Goal: Task Accomplishment & Management: Manage account settings

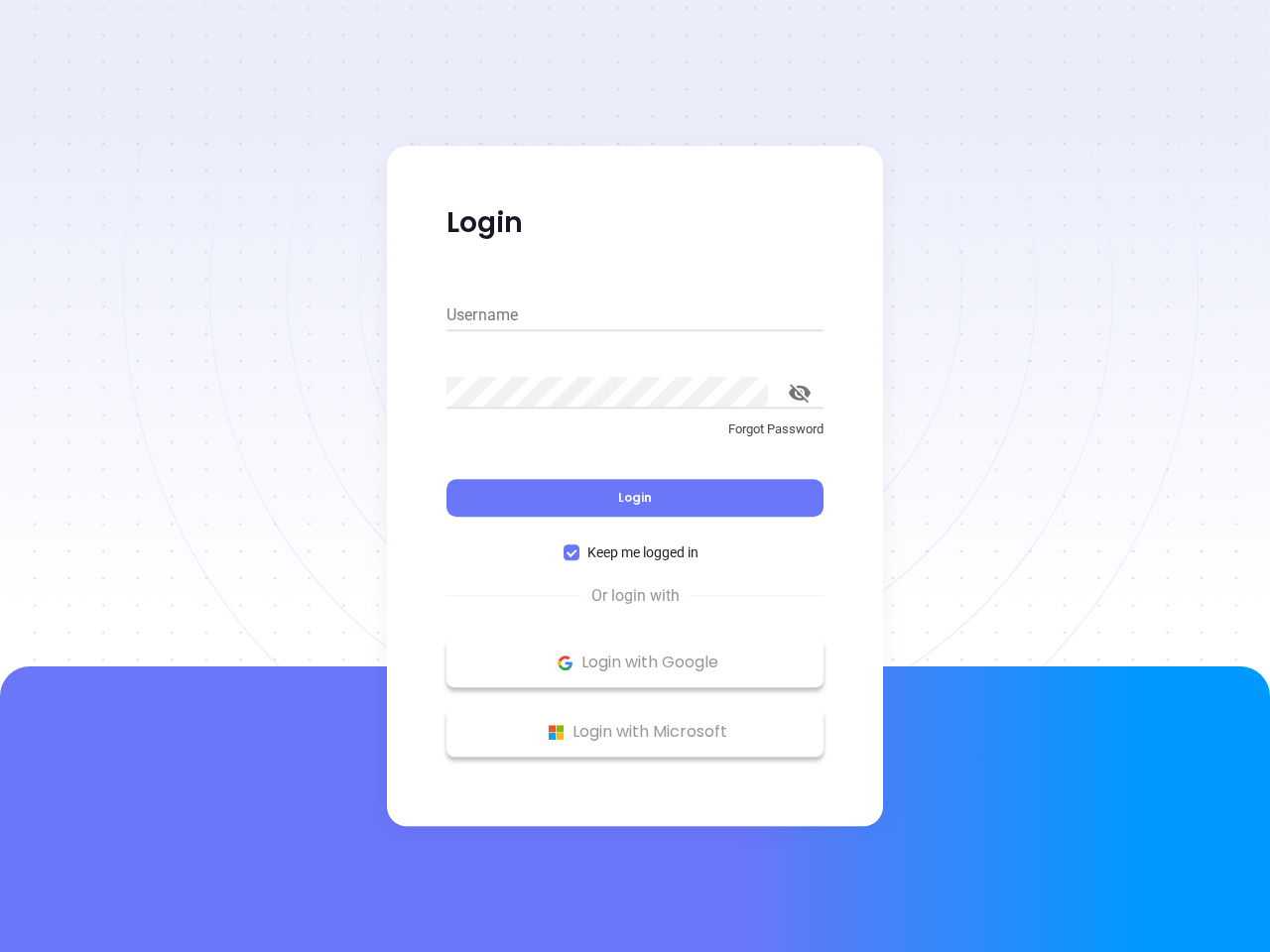
click at [635, 476] on div "Login" at bounding box center [635, 486] width 377 height 62
click at [635, 315] on input "Username" at bounding box center [635, 315] width 377 height 32
click at [799, 393] on icon "toggle password visibility" at bounding box center [799, 393] width 22 height 19
click at [635, 497] on span "Login" at bounding box center [635, 497] width 34 height 17
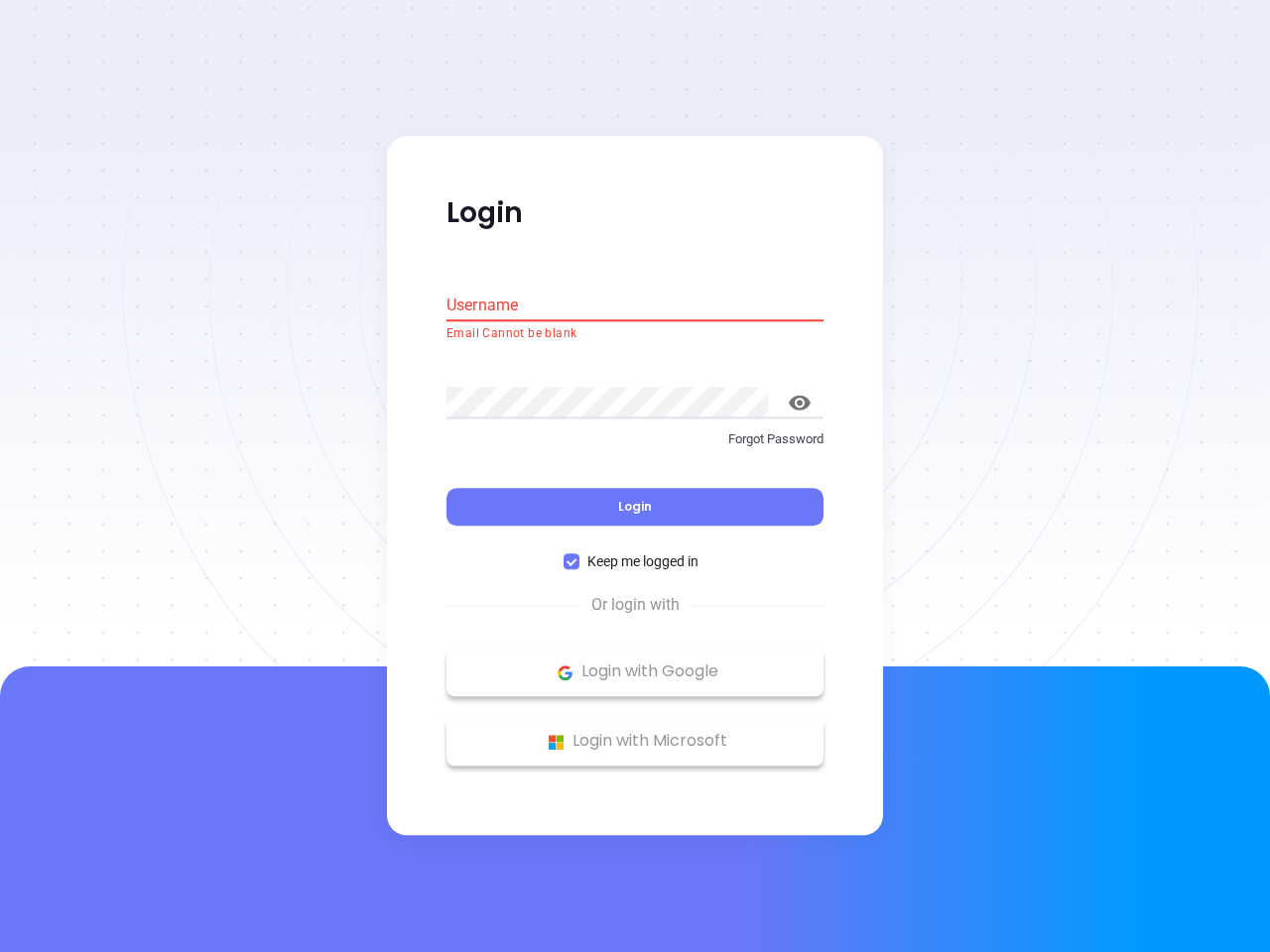
click at [635, 552] on span "Keep me logged in" at bounding box center [642, 562] width 127 height 22
click at [579, 554] on input "Keep me logged in" at bounding box center [571, 562] width 16 height 16
checkbox input "false"
click at [635, 663] on p "Login with Google" at bounding box center [635, 673] width 357 height 30
click at [635, 732] on p "Login with Microsoft" at bounding box center [635, 742] width 357 height 30
